Goal: Find specific page/section: Find specific page/section

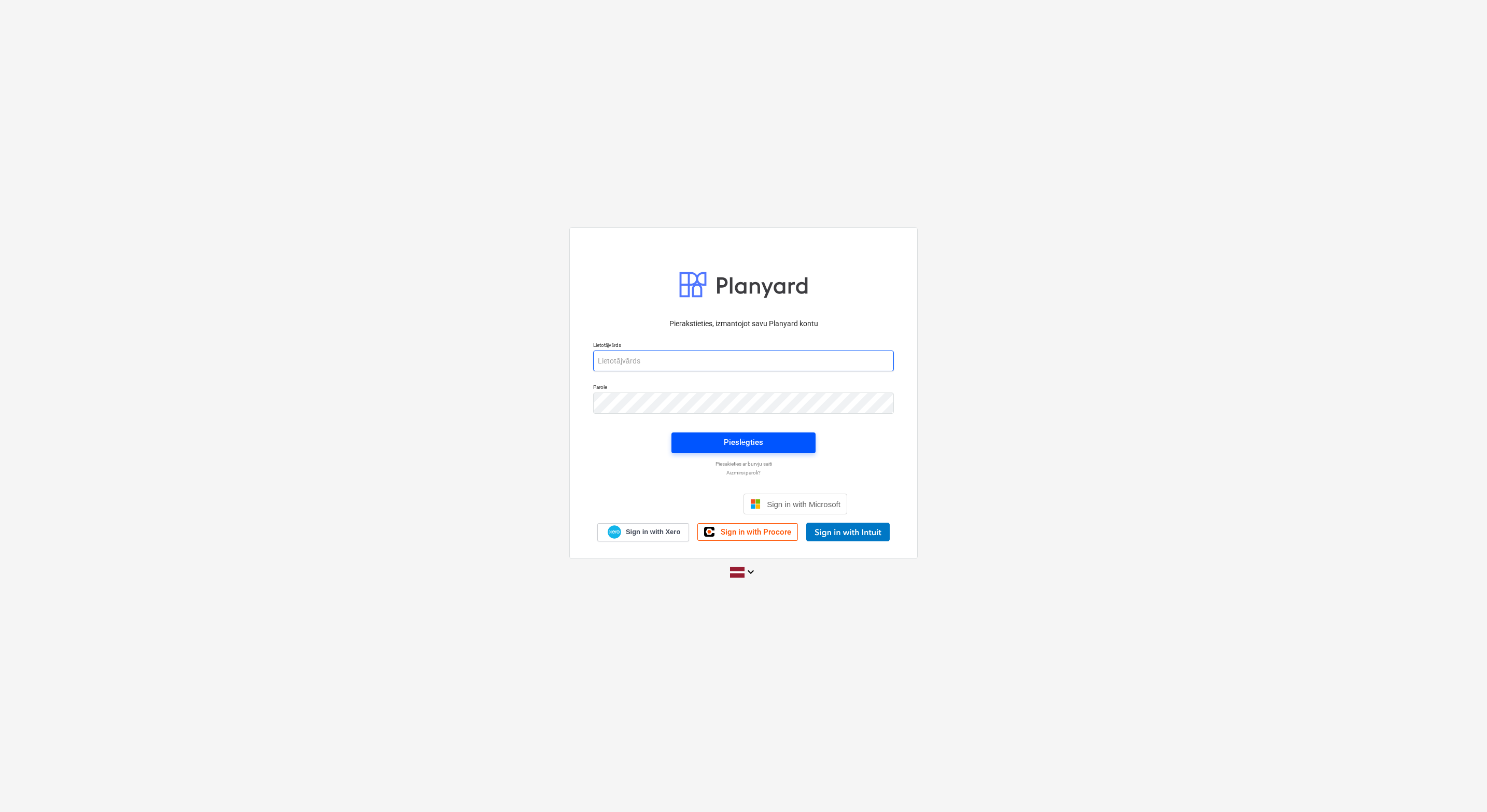
type input "[EMAIL_ADDRESS][DOMAIN_NAME]"
drag, startPoint x: 783, startPoint y: 441, endPoint x: 460, endPoint y: 523, distance: 333.2
click at [541, 441] on span "Pieslēgties" at bounding box center [743, 441] width 119 height 13
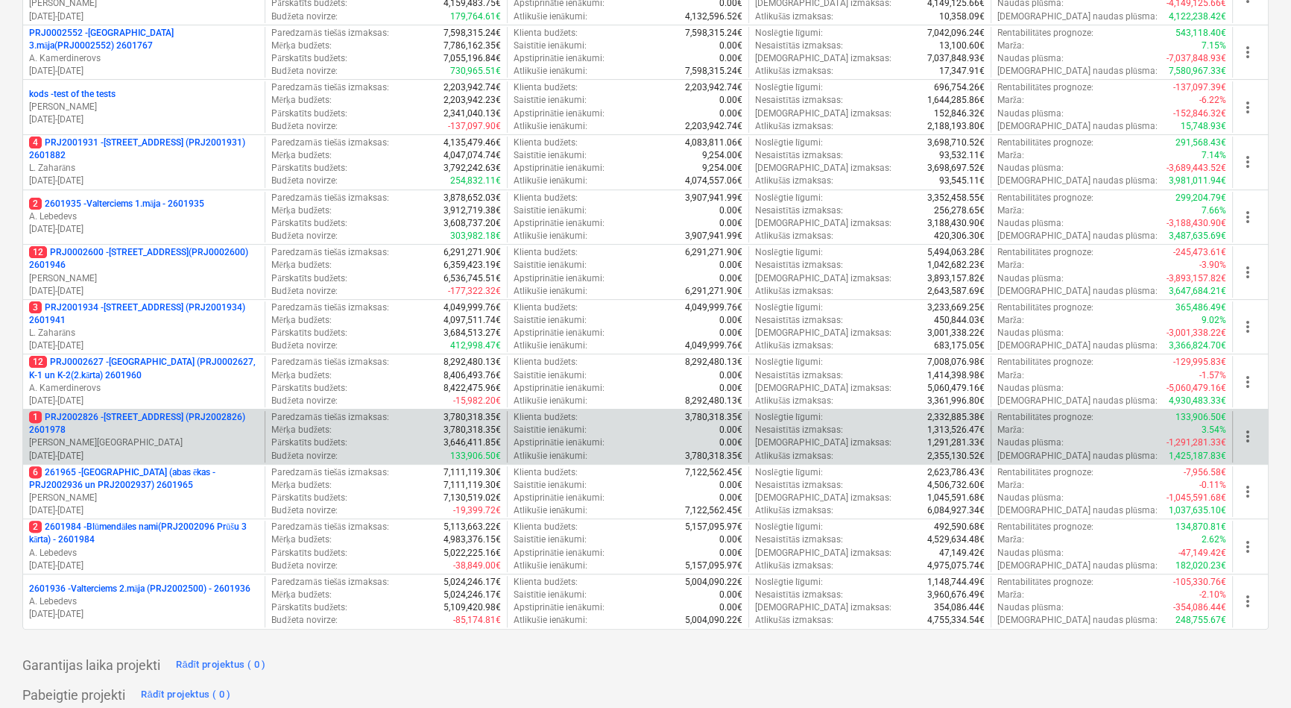
scroll to position [542, 0]
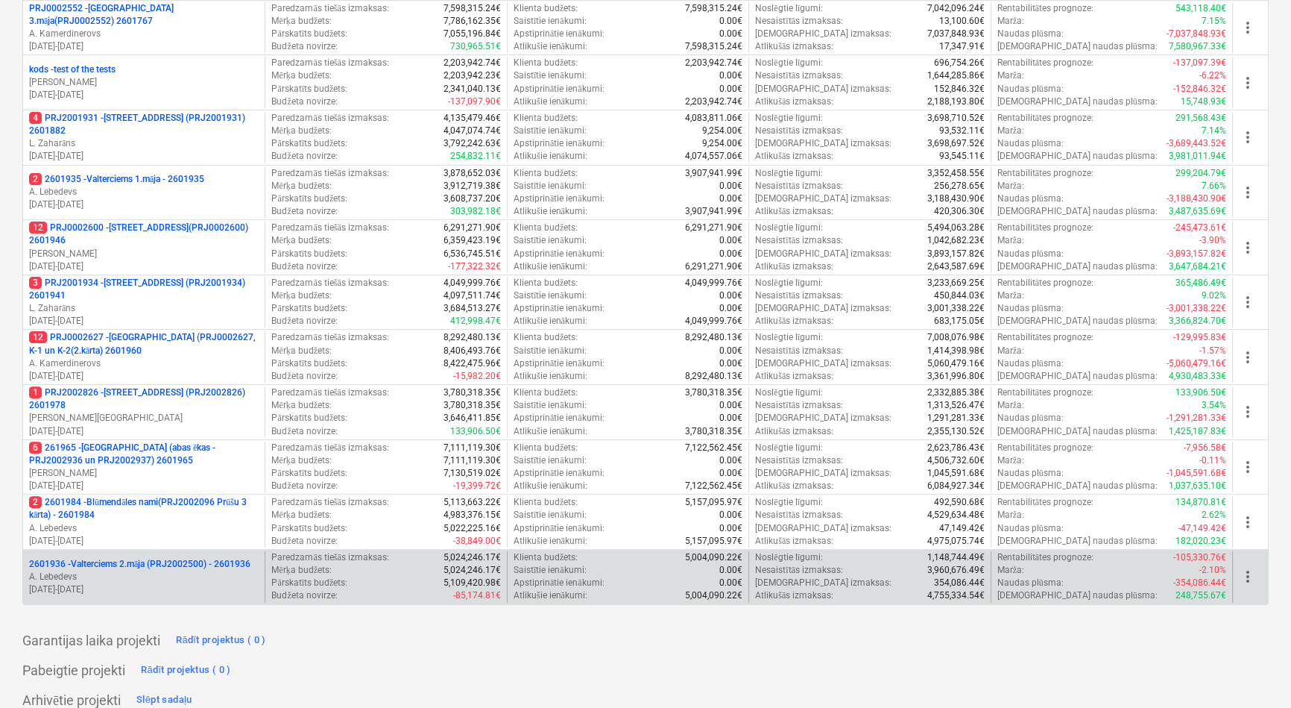
click at [141, 562] on p "2601936 - Valterciems 2.māja (PRJ2002500) - 2601936" at bounding box center [139, 564] width 221 height 13
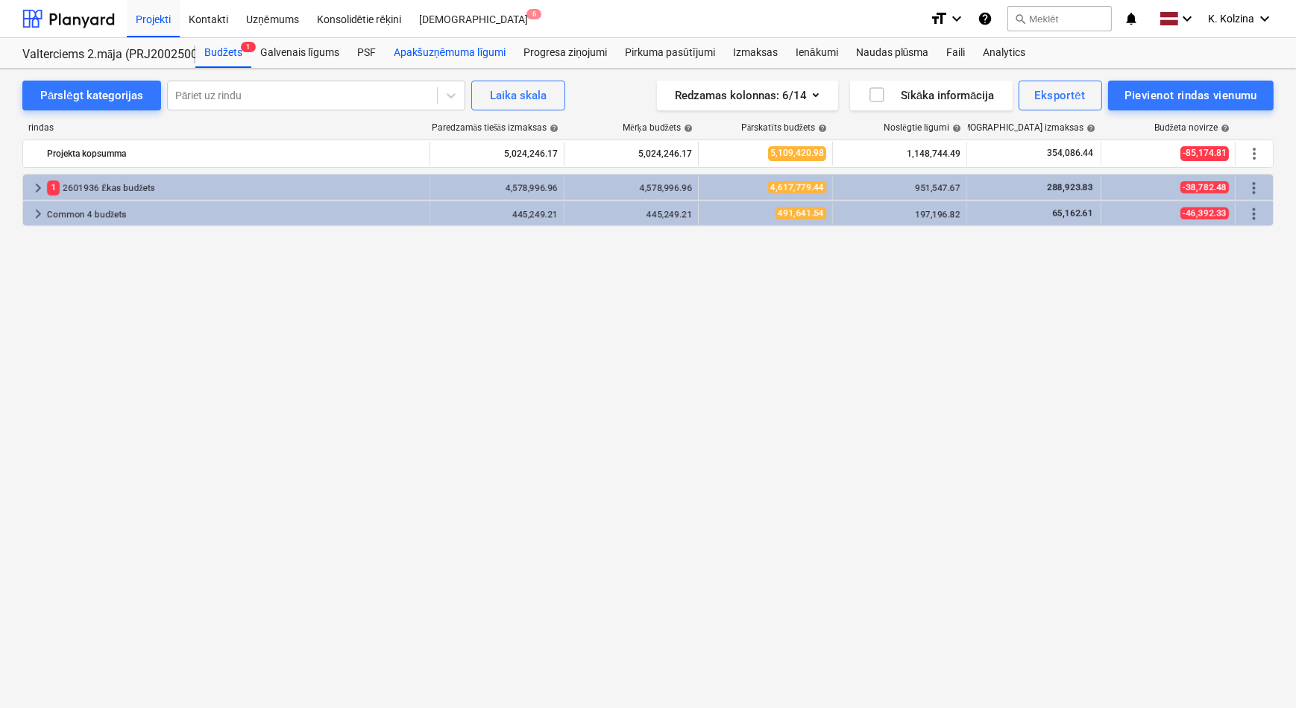
click at [414, 53] on div "Apakšuzņēmuma līgumi" at bounding box center [450, 53] width 130 height 30
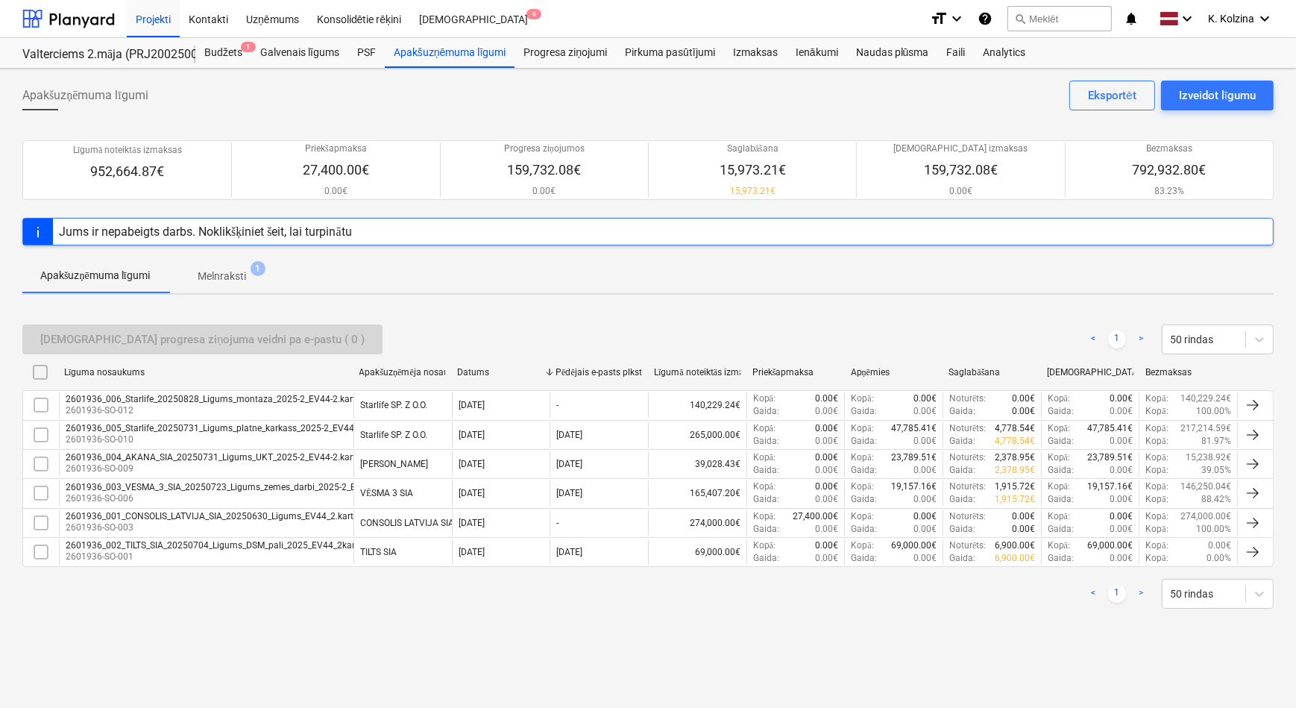
click at [507, 88] on div "Apakšuzņēmuma līgumi Izveidot līgumu Eksportēt" at bounding box center [647, 102] width 1251 height 42
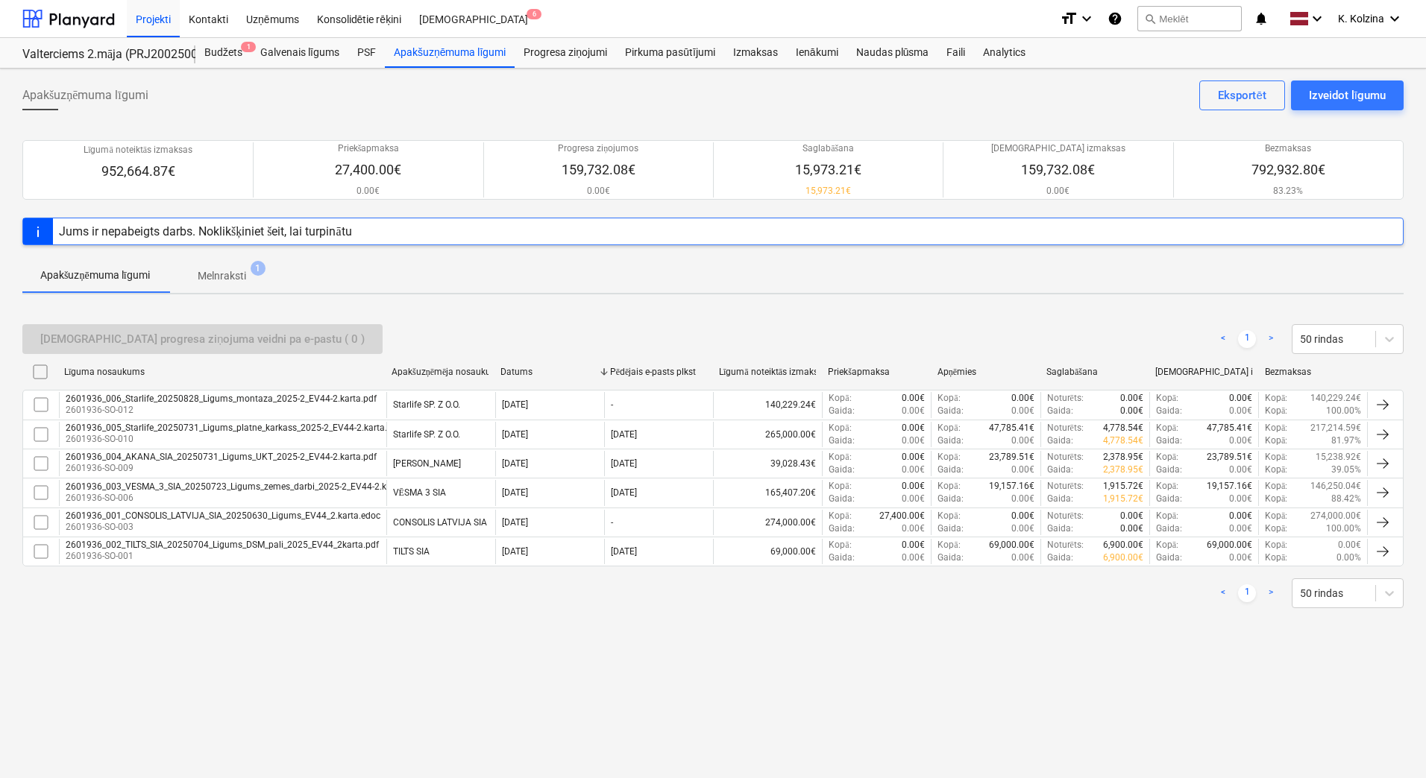
click at [483, 274] on div "Apakšuzņēmuma līgumi Melnraksti 1" at bounding box center [712, 275] width 1381 height 36
click at [35, 230] on div at bounding box center [38, 231] width 30 height 26
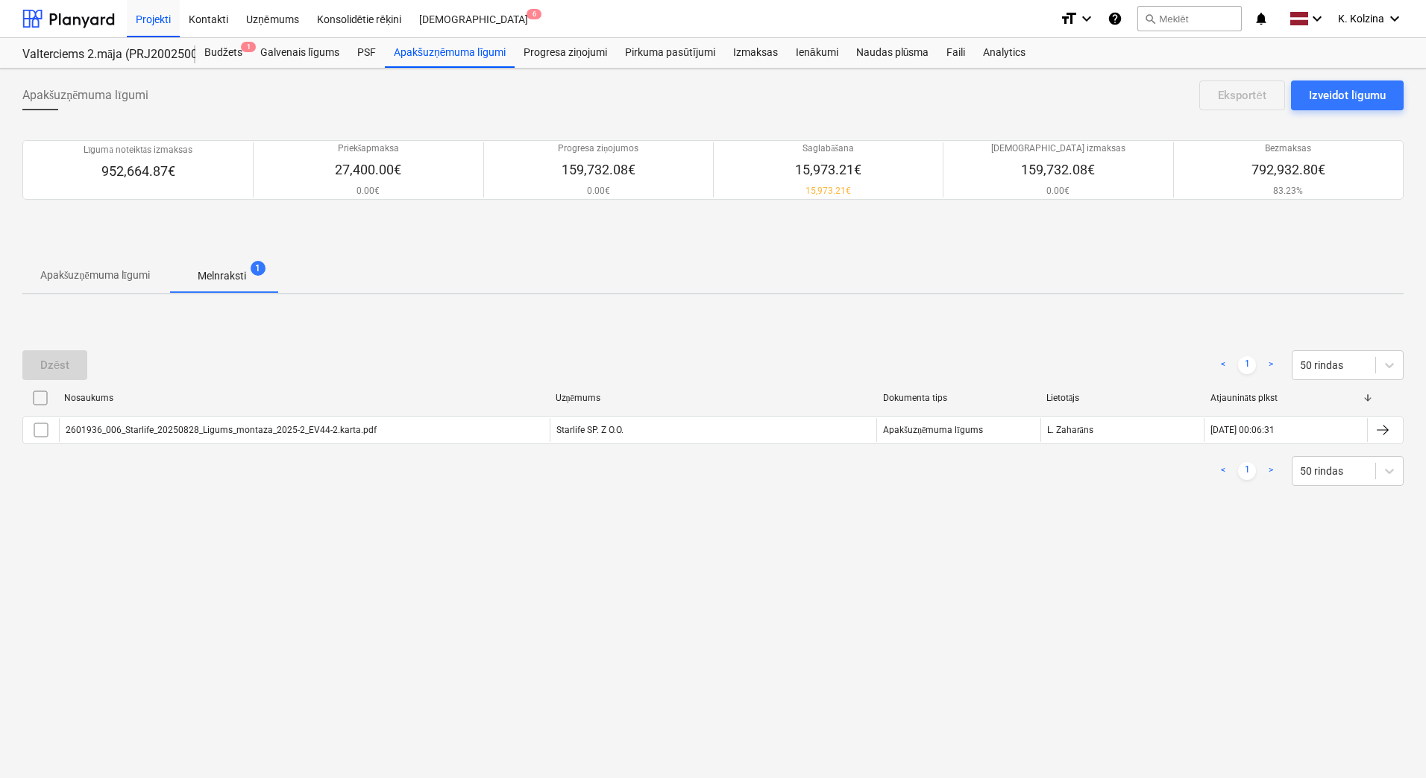
click at [269, 108] on div "Apakšuzņēmuma līgumi Izveidot līgumu Eksportēt" at bounding box center [712, 102] width 1381 height 42
click at [462, 54] on div "Apakšuzņēmuma līgumi" at bounding box center [450, 53] width 130 height 30
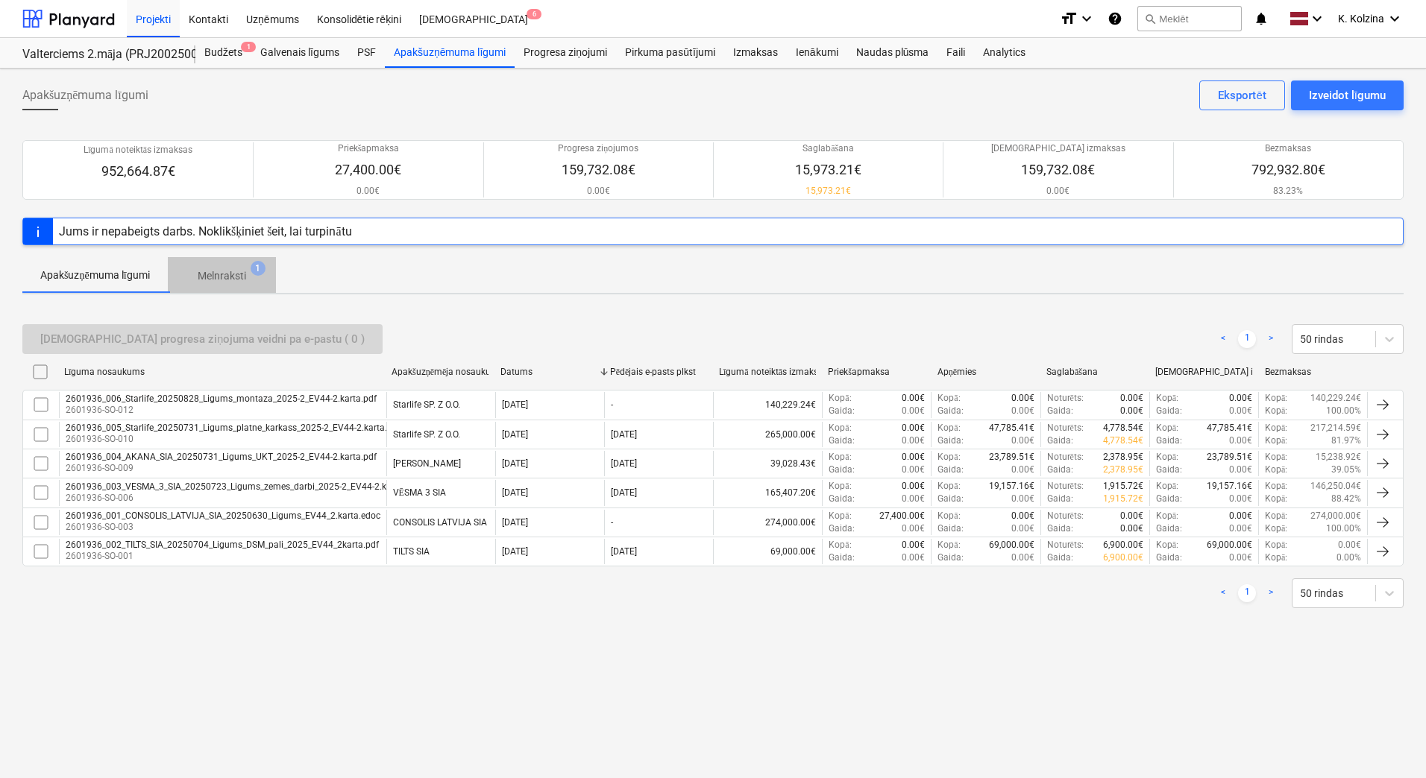
click at [221, 271] on p "Melnraksti" at bounding box center [222, 276] width 48 height 16
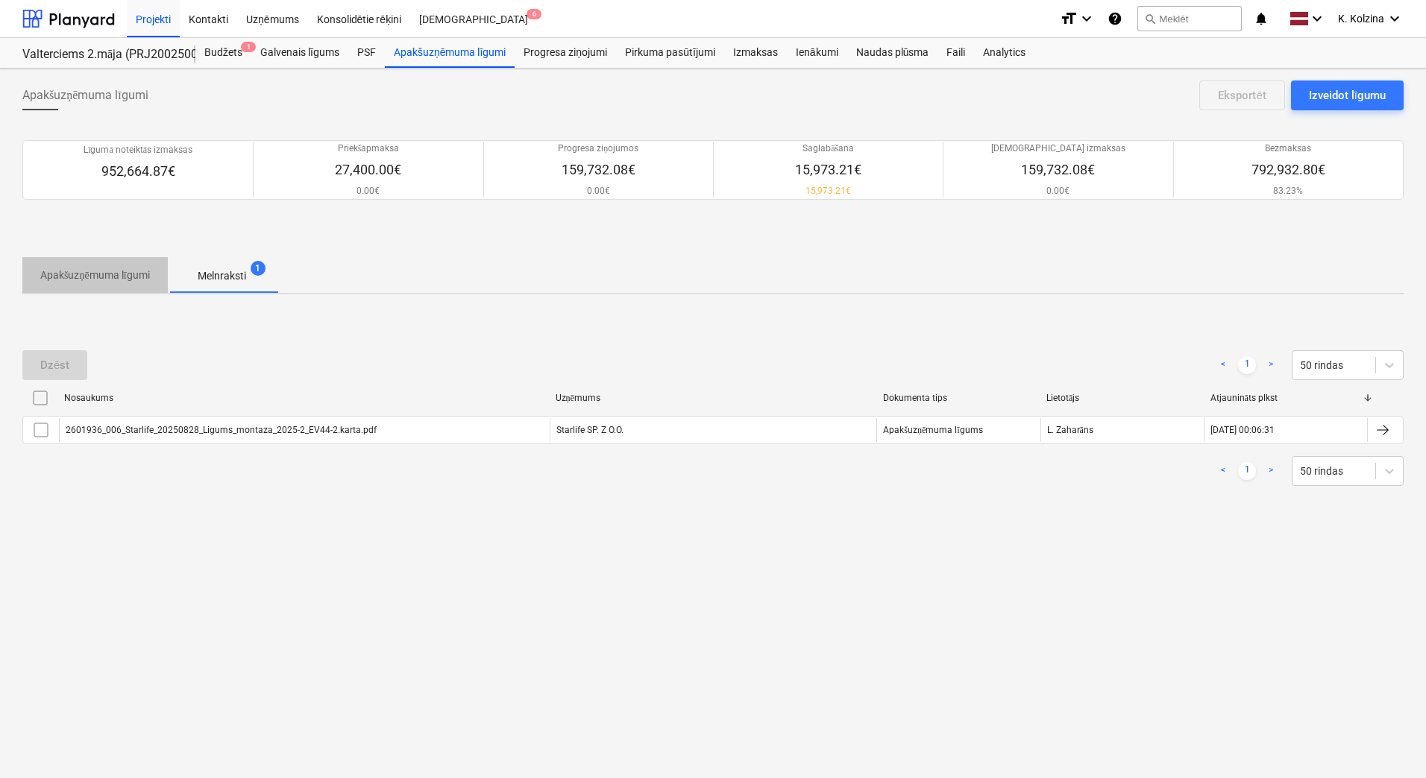
click at [127, 270] on p "Apakšuzņēmuma līgumi" at bounding box center [95, 276] width 110 height 16
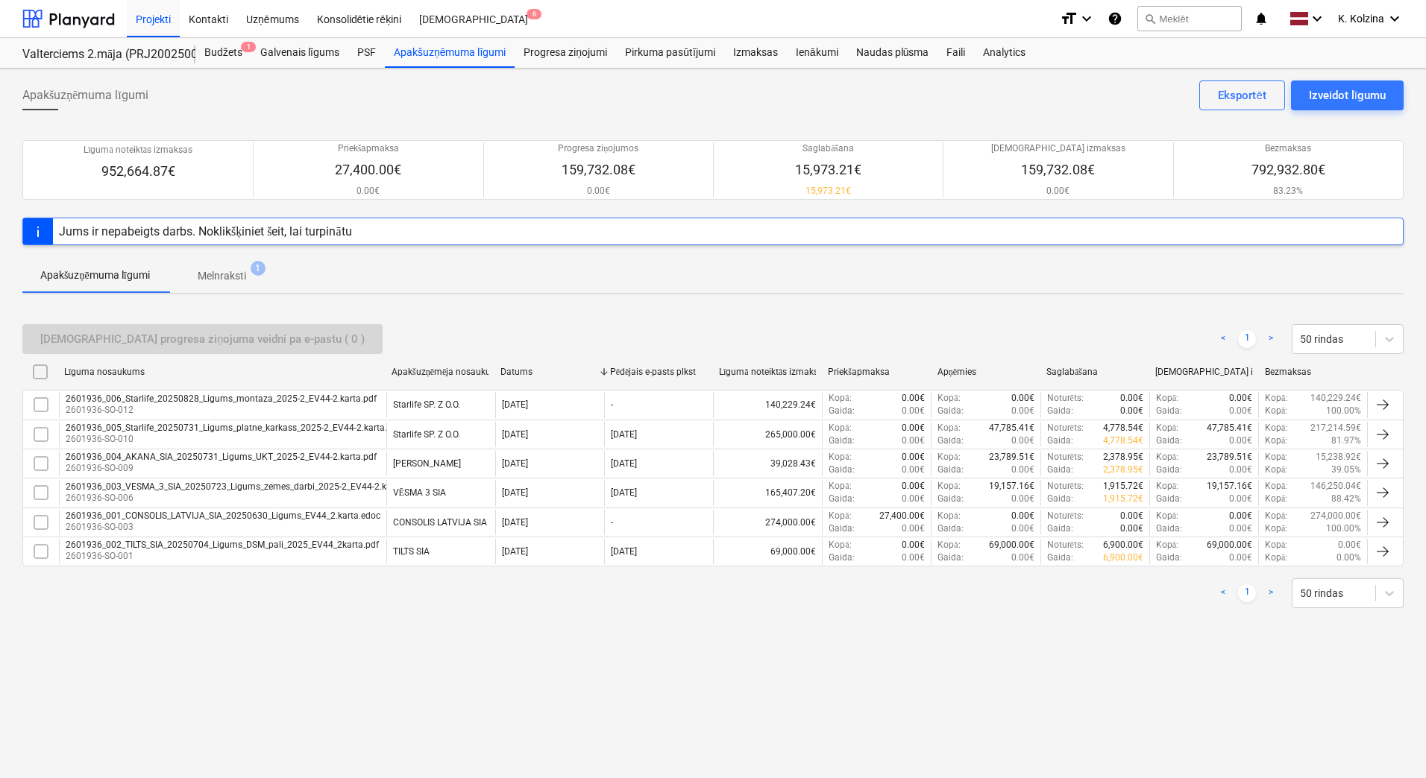
click at [231, 270] on p "Melnraksti" at bounding box center [222, 276] width 48 height 16
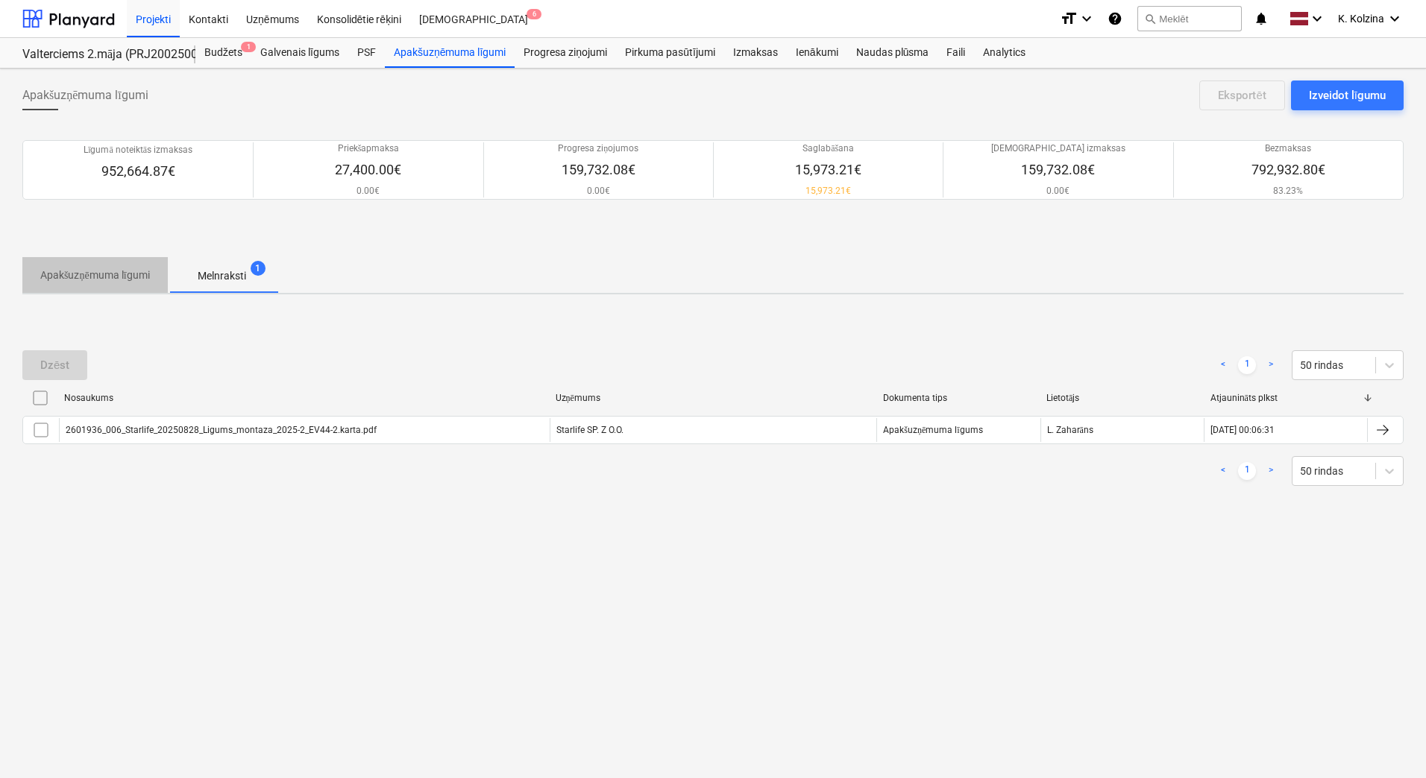
click at [84, 271] on p "Apakšuzņēmuma līgumi" at bounding box center [95, 276] width 110 height 16
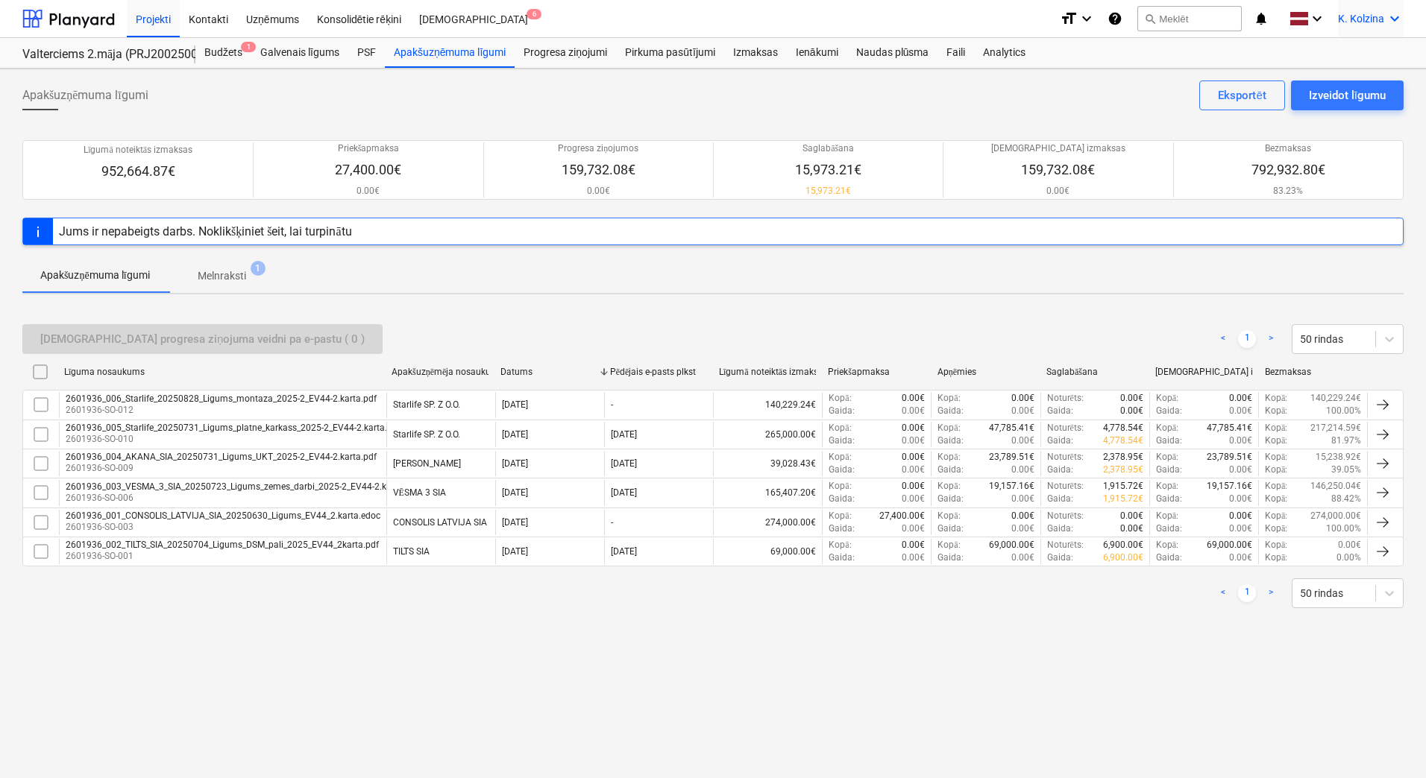
click at [778, 19] on icon "keyboard_arrow_down" at bounding box center [1394, 19] width 18 height 18
click at [778, 85] on div "Izlogoties" at bounding box center [1358, 83] width 89 height 24
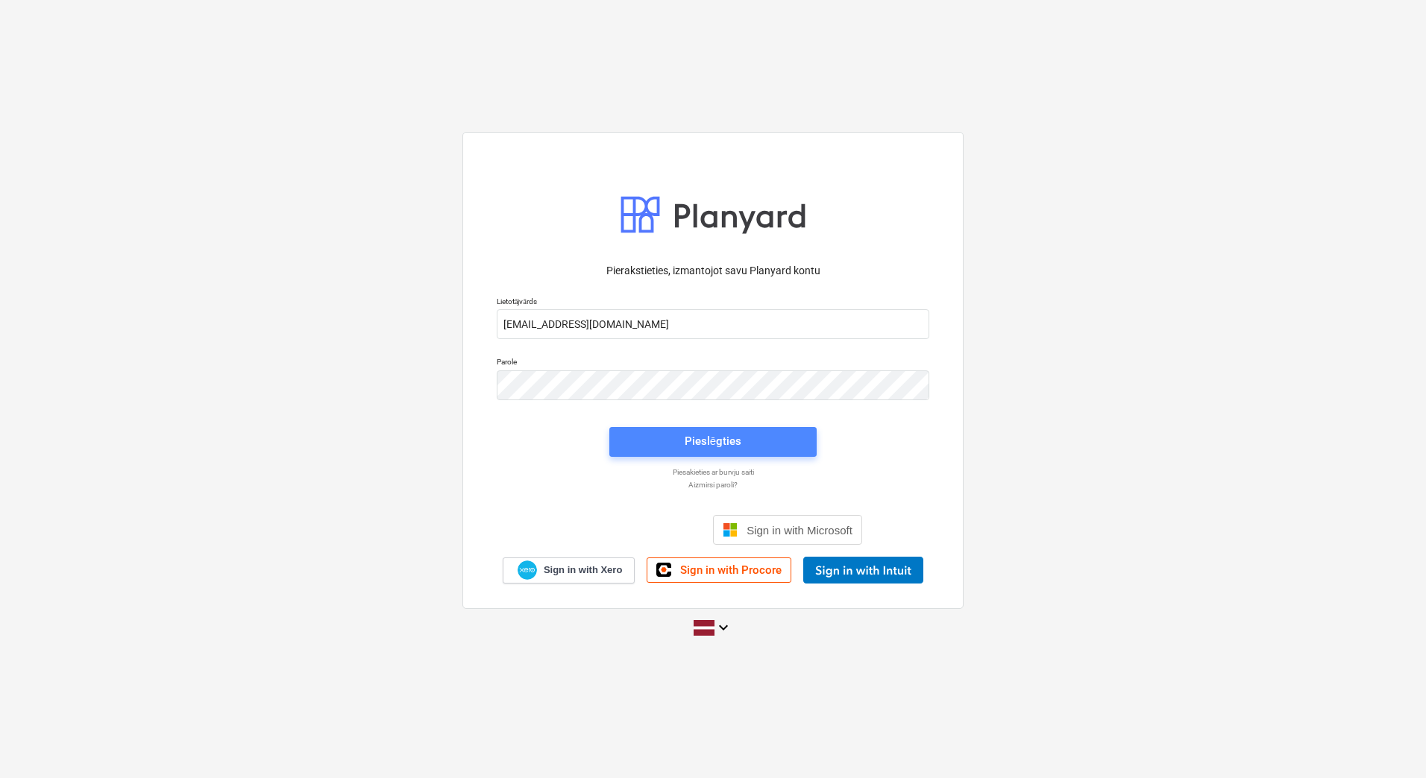
click at [720, 444] on div "Pieslēgties" at bounding box center [713, 441] width 57 height 19
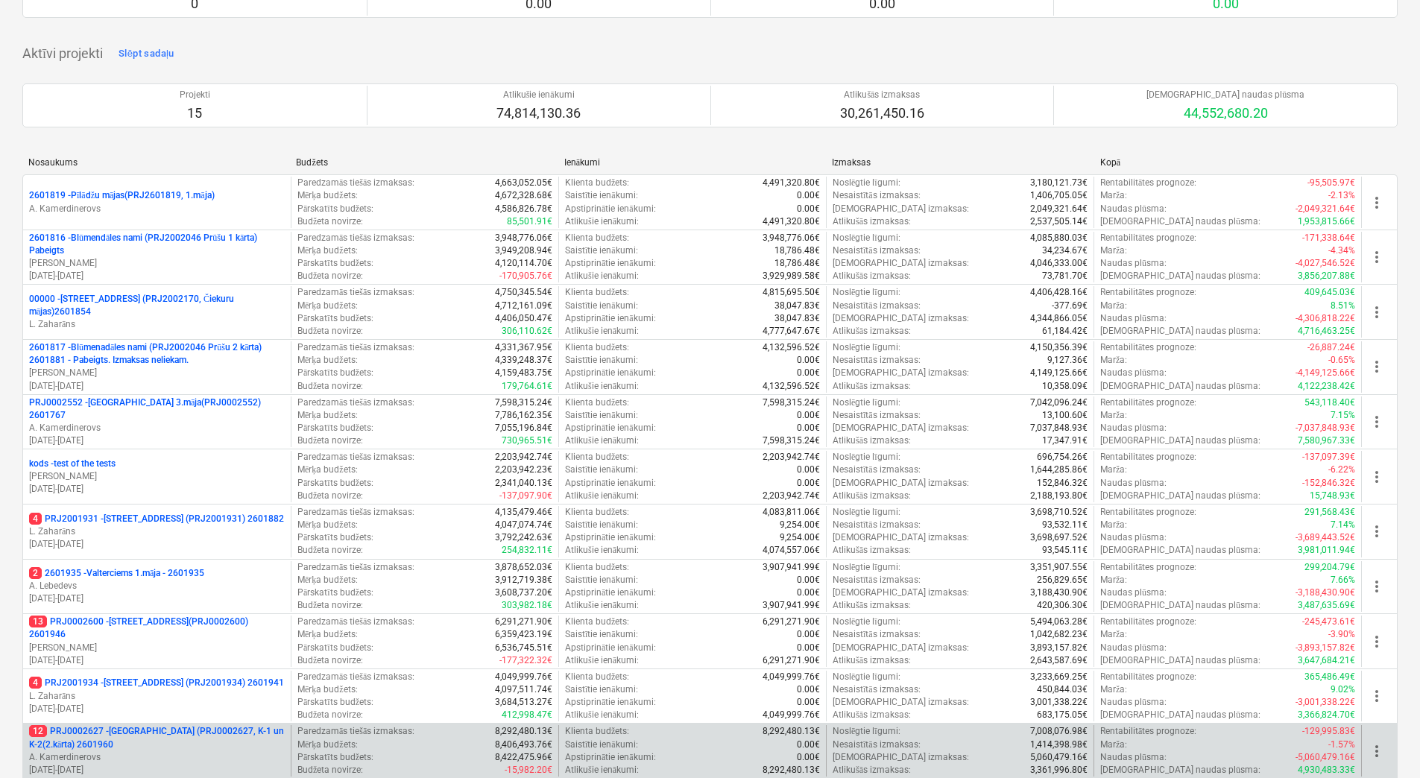
scroll to position [224, 0]
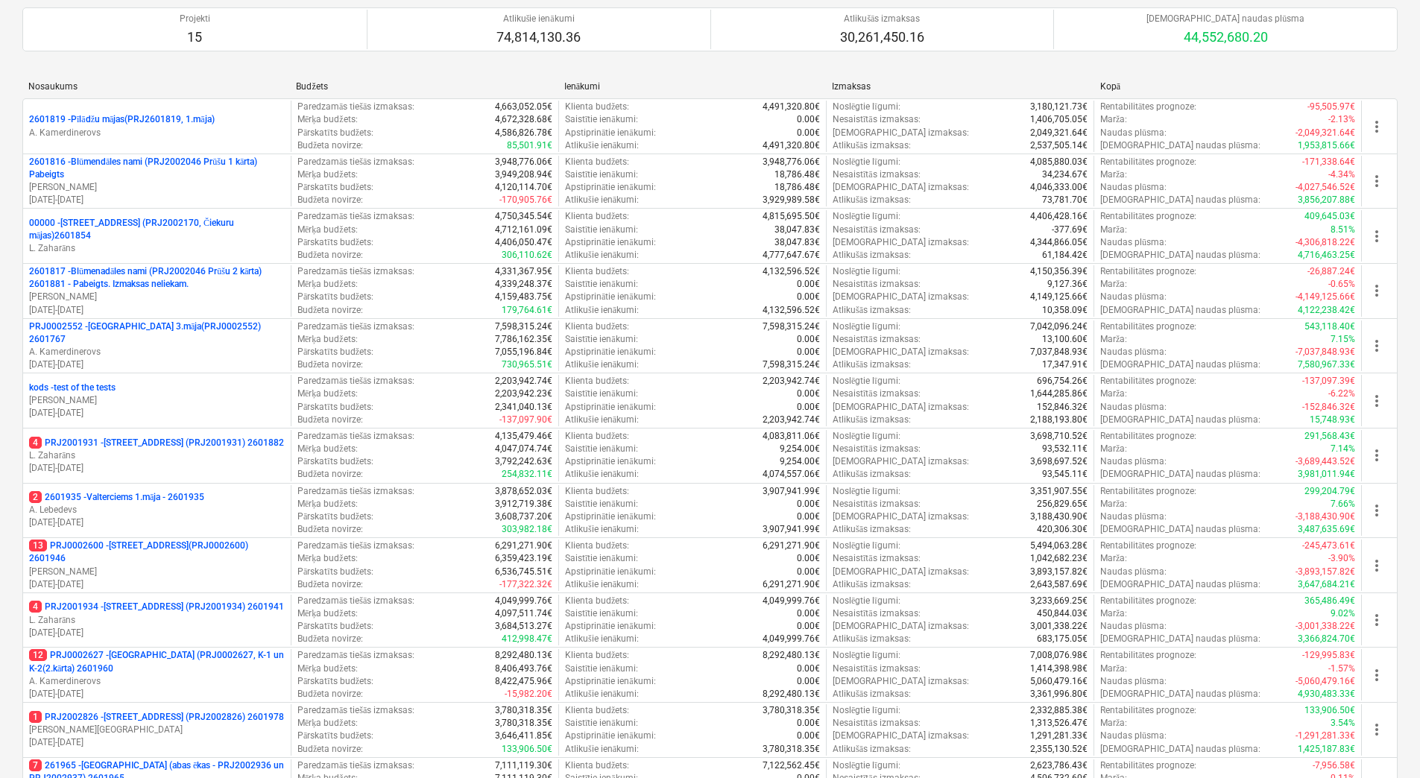
click at [200, 496] on p "2 2601935 - Valterciems 1.māja - 2601935" at bounding box center [116, 497] width 175 height 13
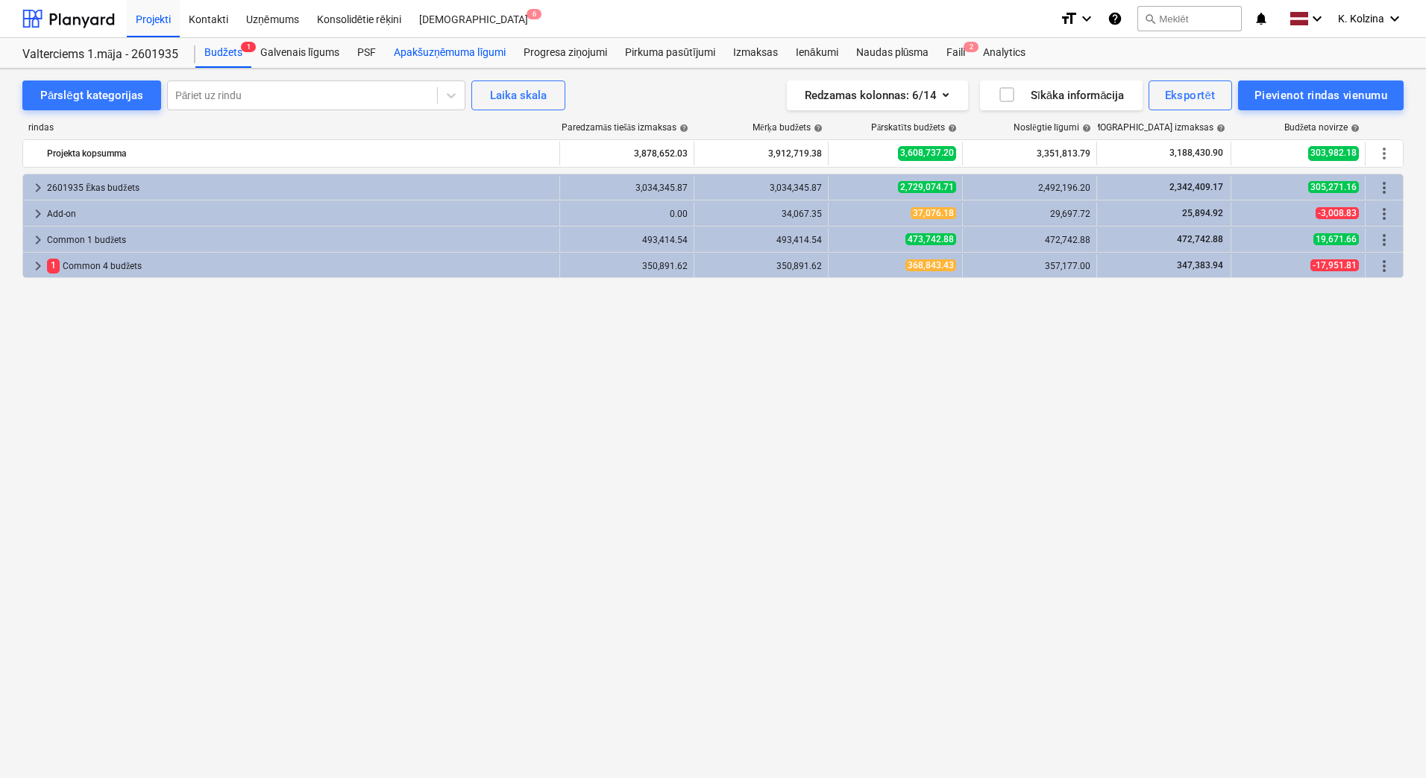
click at [438, 49] on div "Apakšuzņēmuma līgumi" at bounding box center [450, 53] width 130 height 30
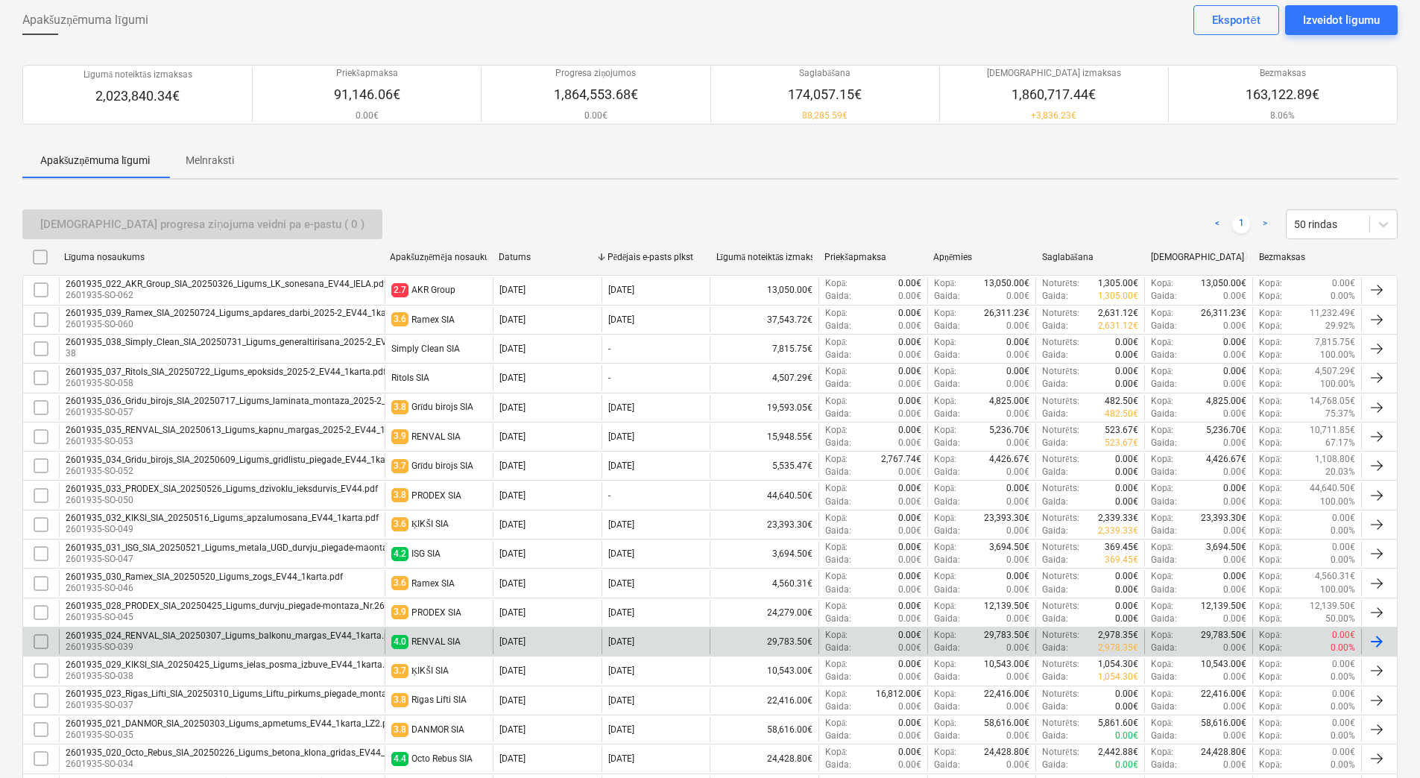
scroll to position [149, 0]
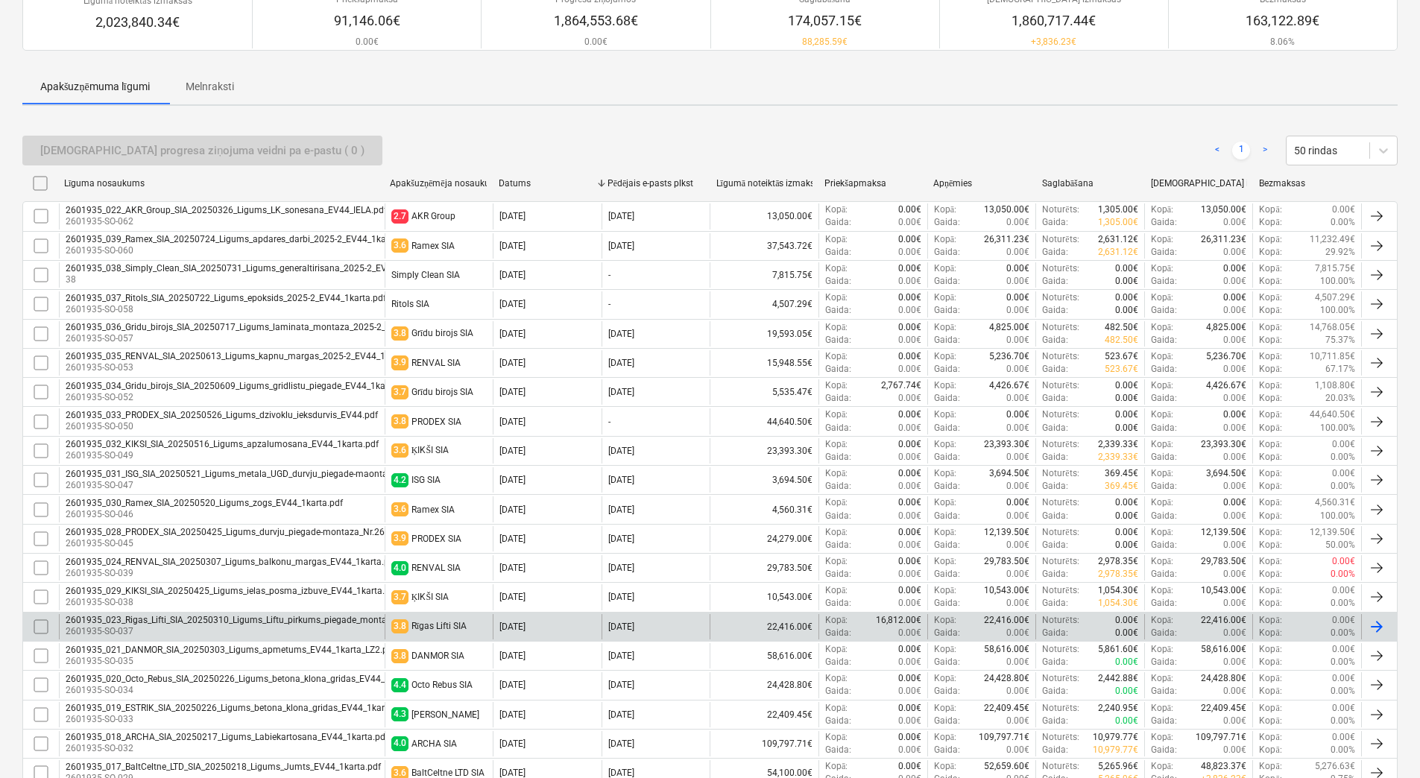
click at [180, 626] on div "2601935_023_Rigas_Lifti_SIA_20250310_Ligums_Liftu_pirkums_piegade_montaza_EV44.…" at bounding box center [252, 620] width 372 height 10
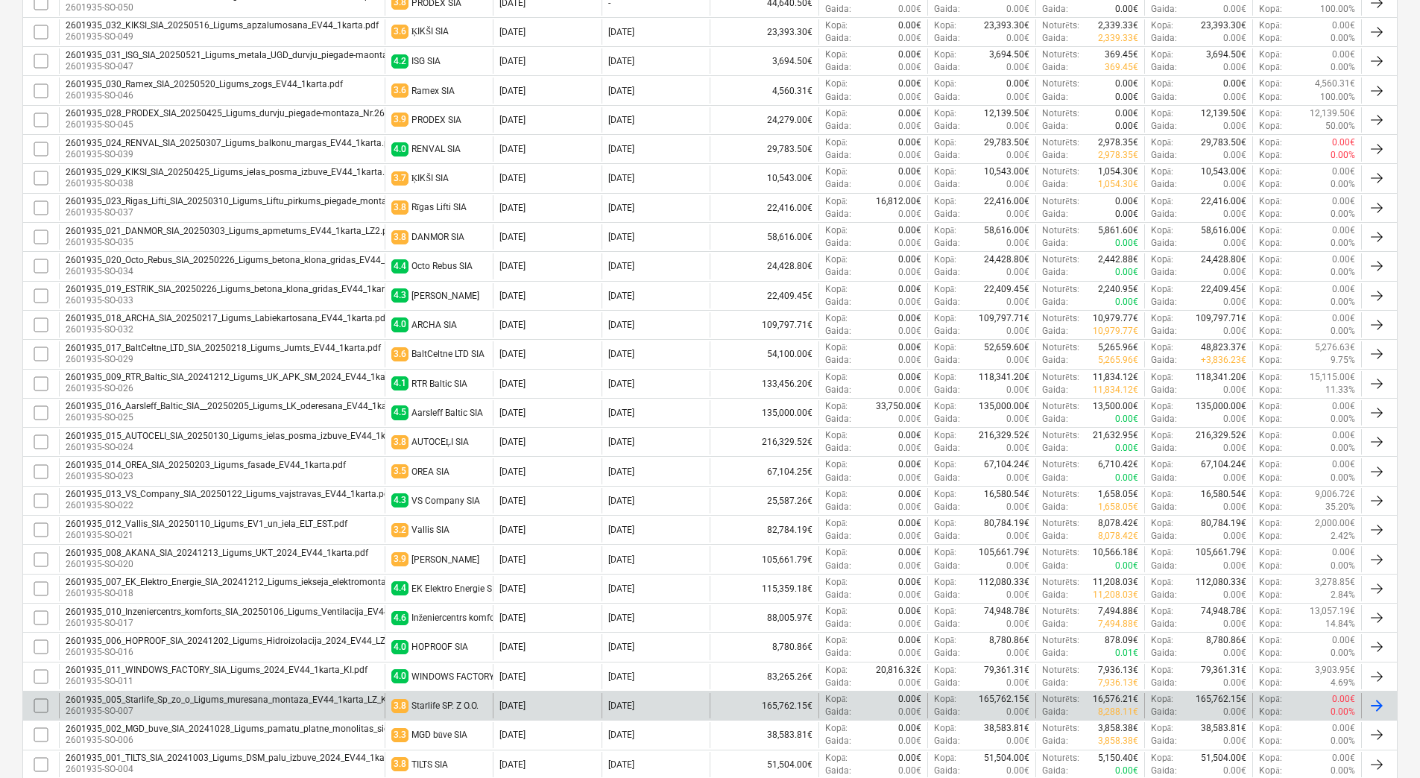
scroll to position [682, 0]
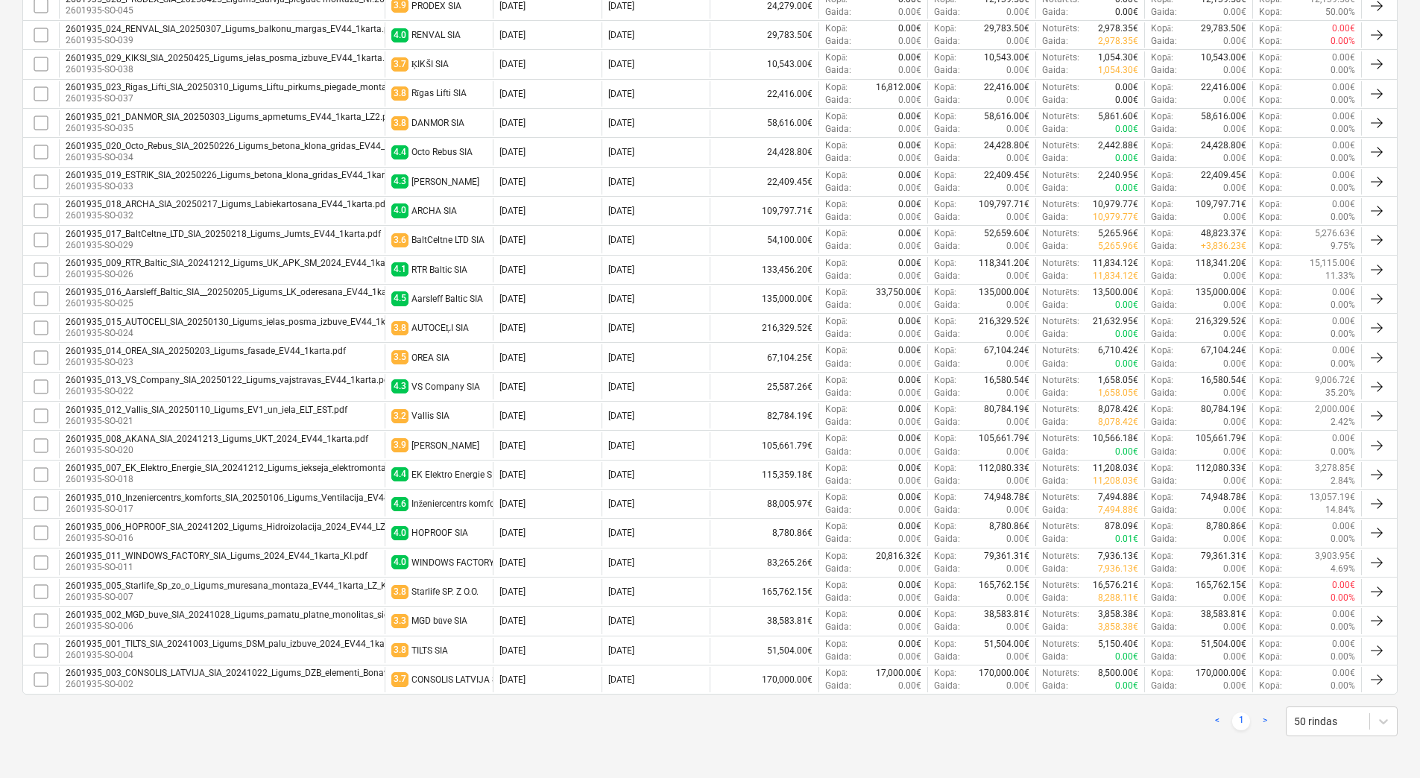
click at [239, 622] on p "2601935-SO-006" at bounding box center [300, 626] width 468 height 13
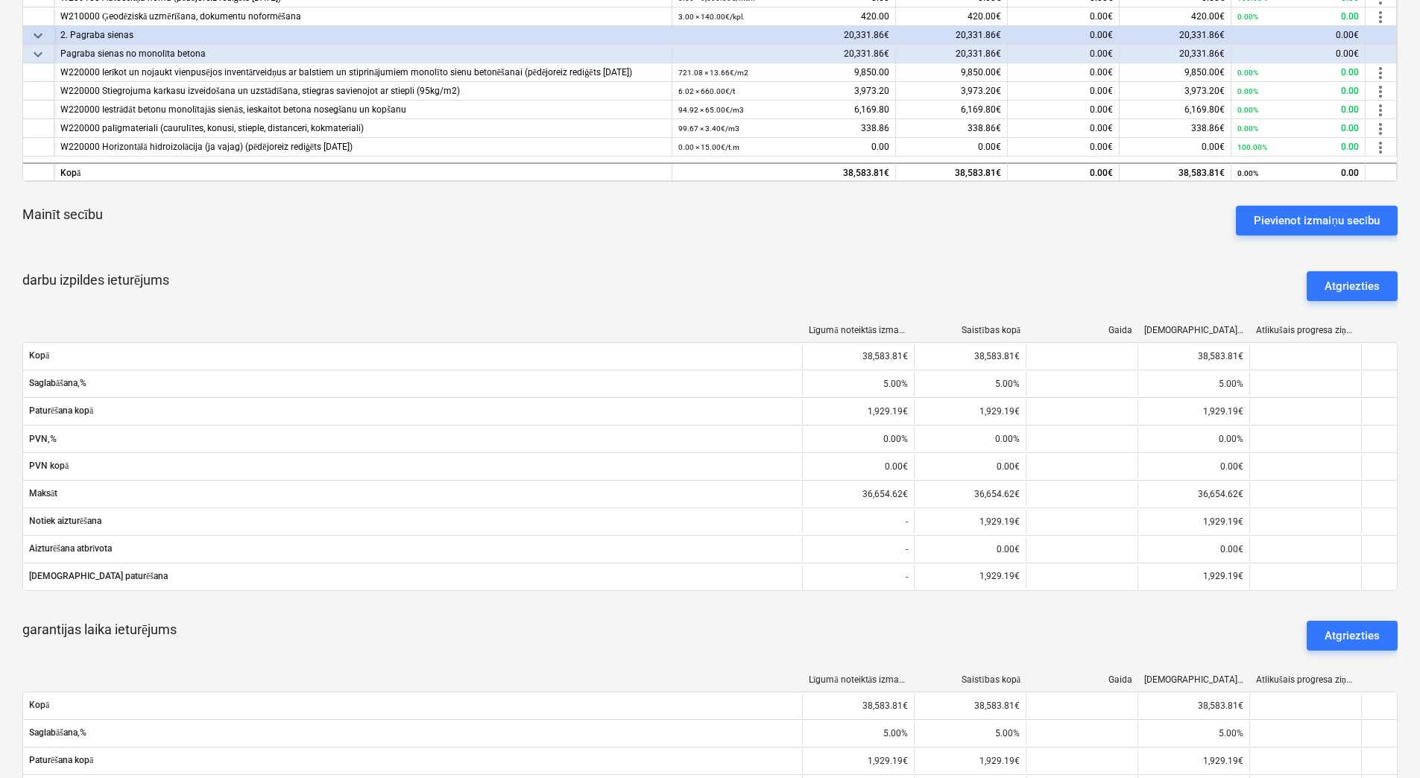
scroll to position [522, 0]
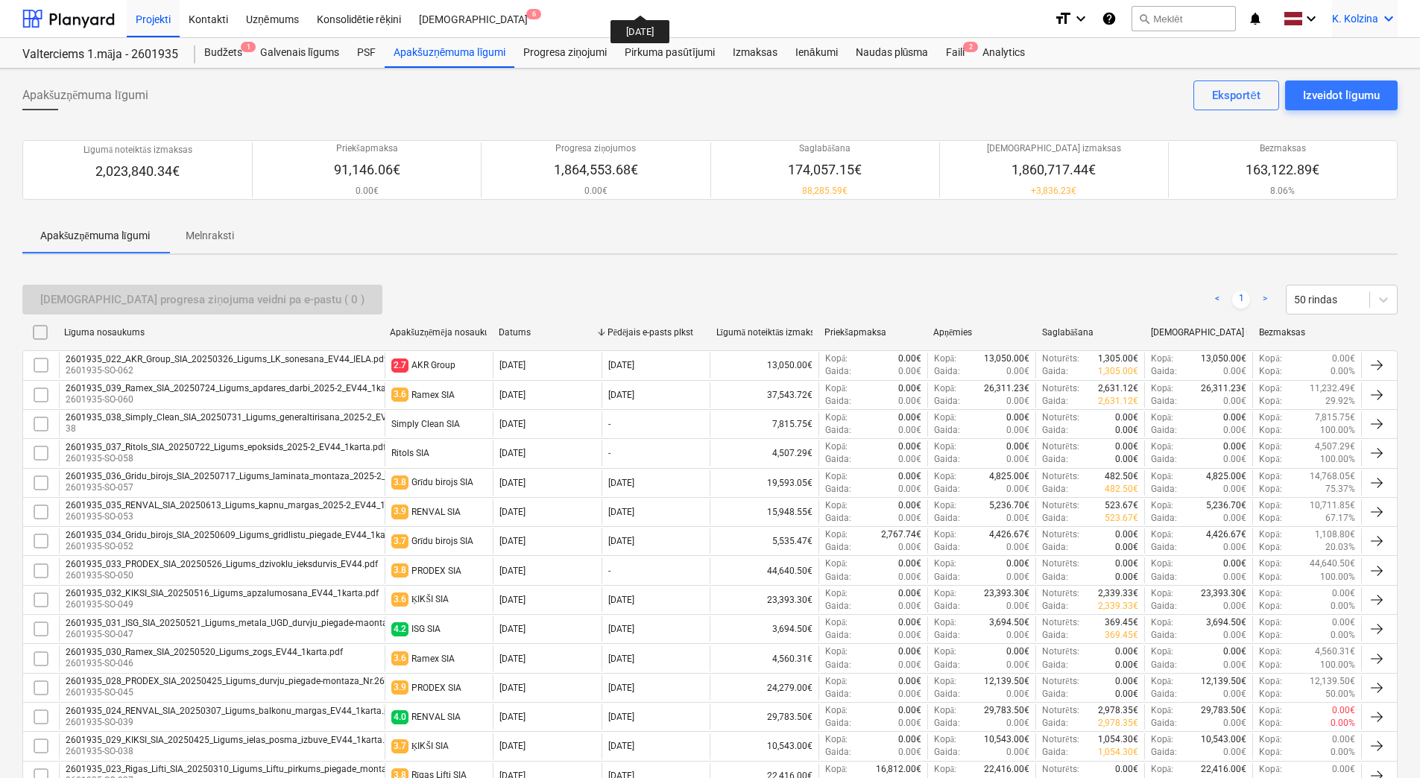
click at [778, 17] on icon "keyboard_arrow_down" at bounding box center [1389, 19] width 18 height 18
click at [778, 79] on div "Izlogoties" at bounding box center [1353, 83] width 89 height 24
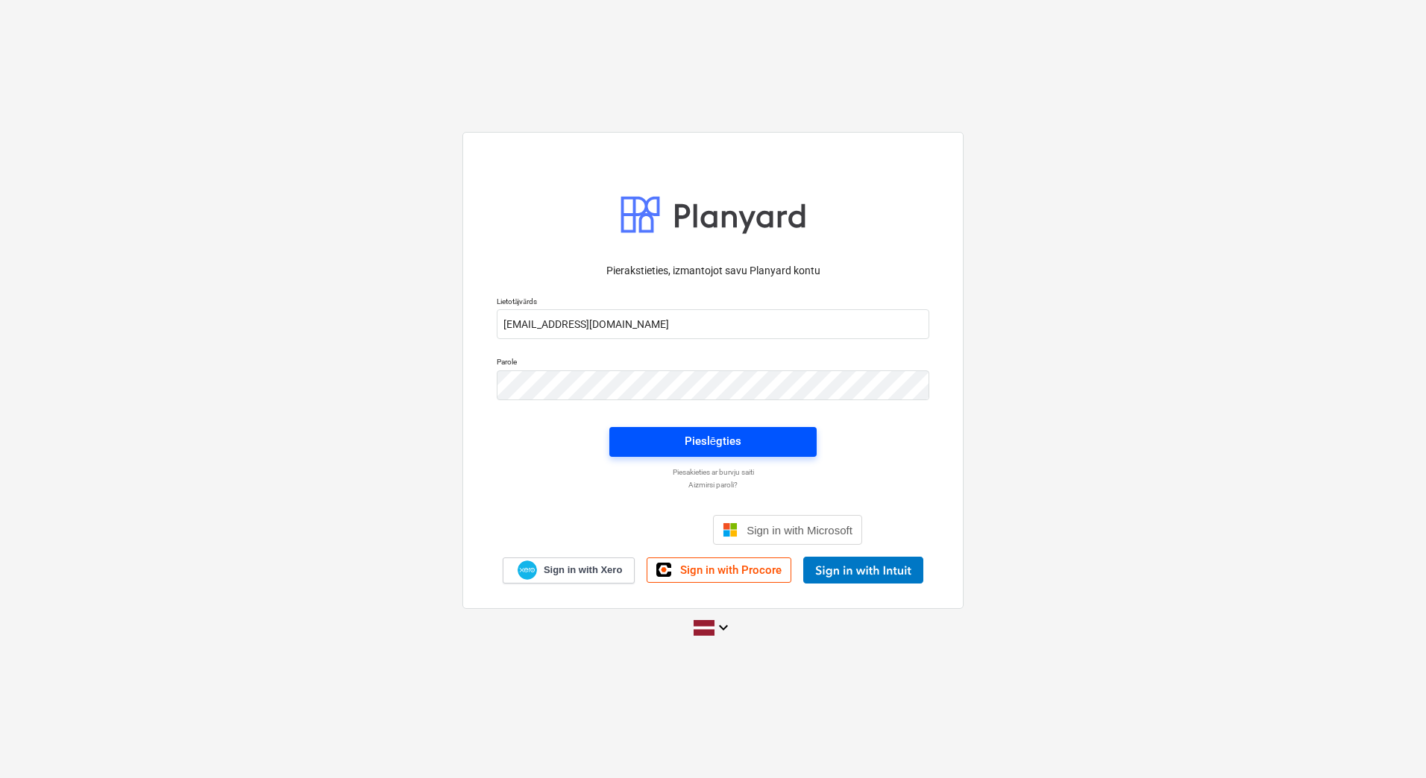
click at [706, 447] on div "Pieslēgties" at bounding box center [713, 441] width 57 height 19
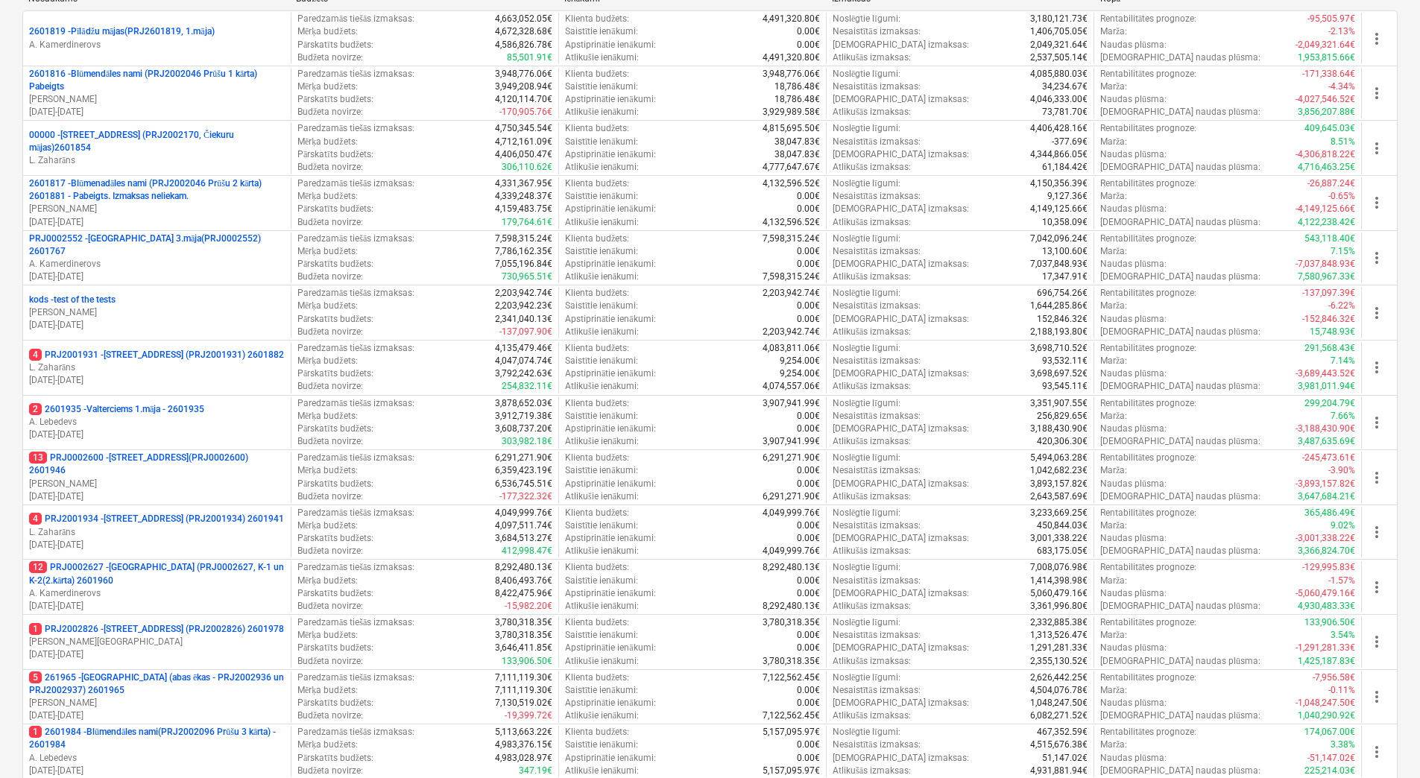
scroll to position [447, 0]
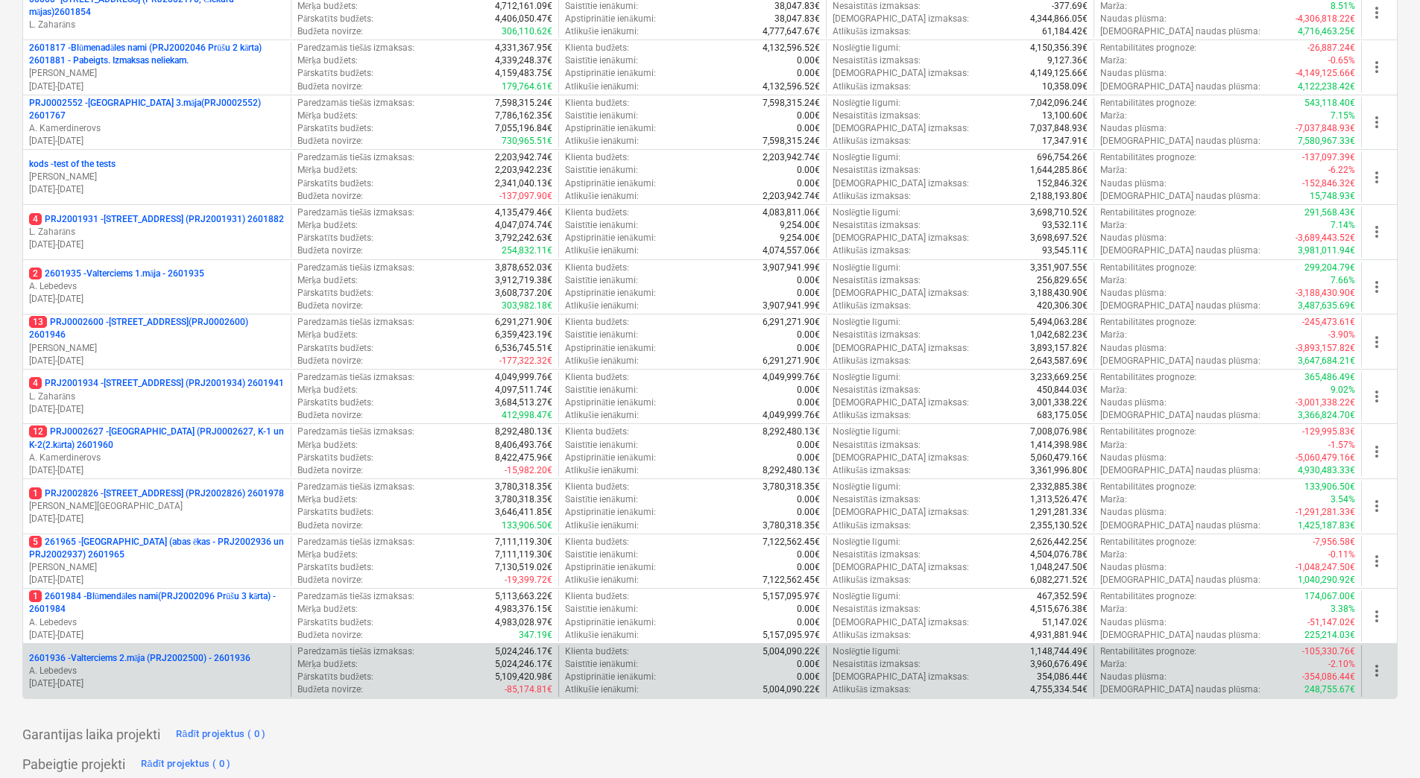
click at [152, 665] on p "A. Lebedevs" at bounding box center [157, 671] width 256 height 13
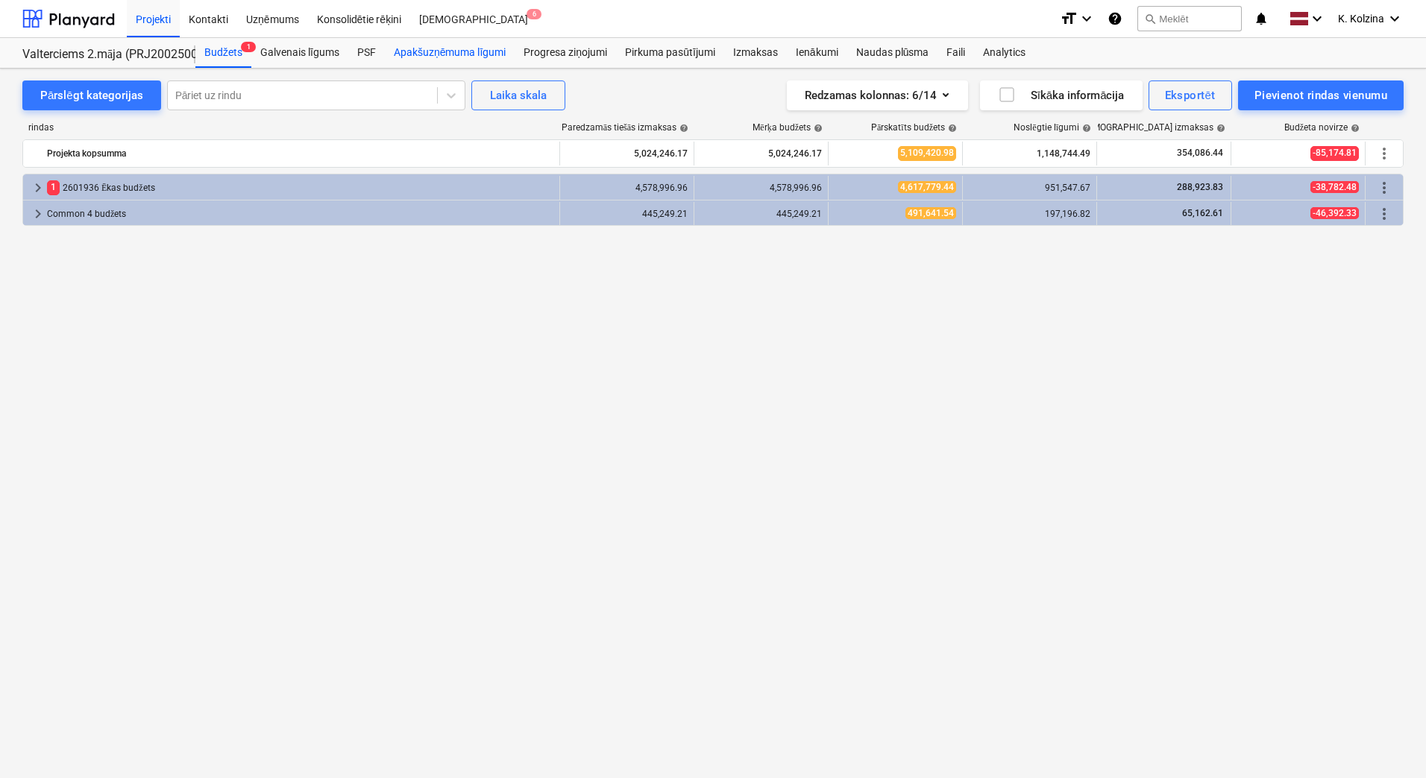
click at [487, 57] on div "Apakšuzņēmuma līgumi" at bounding box center [450, 53] width 130 height 30
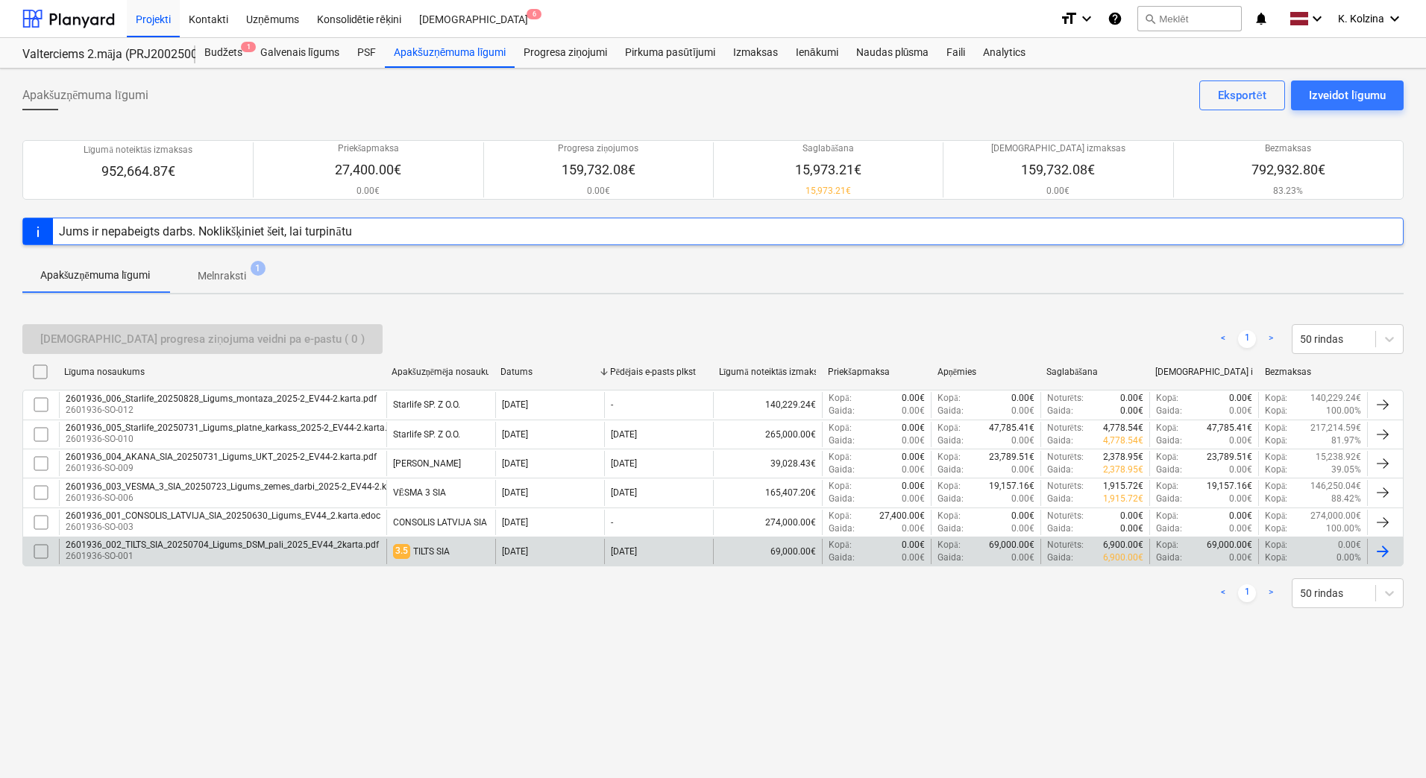
click at [306, 550] on div "2601936_002_TILTS_SIA_20250704_Ligums_DSM_pali_2025_EV44_2karta.pdf" at bounding box center [222, 545] width 313 height 10
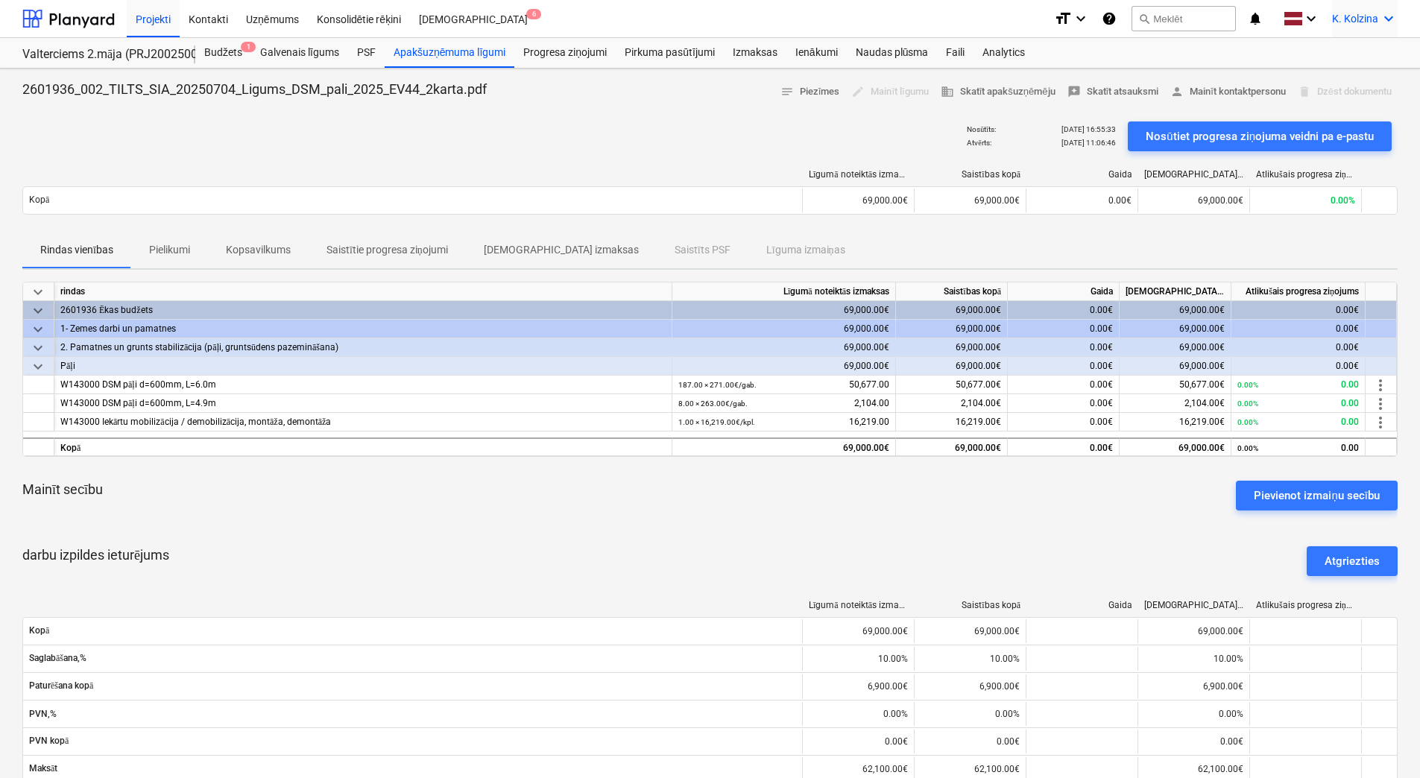
click at [778, 16] on icon "keyboard_arrow_down" at bounding box center [1389, 19] width 18 height 18
click at [778, 76] on div "Izlogoties" at bounding box center [1353, 83] width 89 height 24
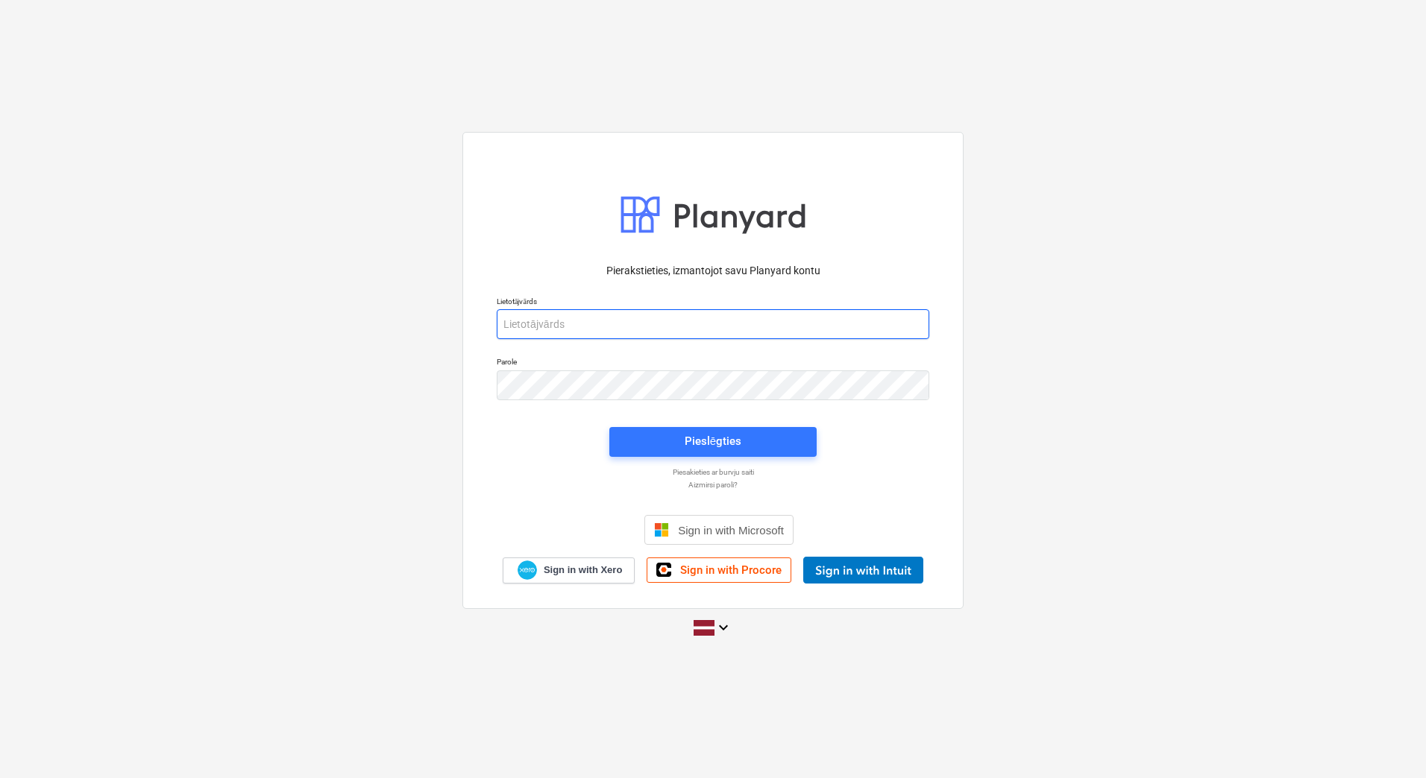
type input "[EMAIL_ADDRESS][DOMAIN_NAME]"
